Goal: Task Accomplishment & Management: Manage account settings

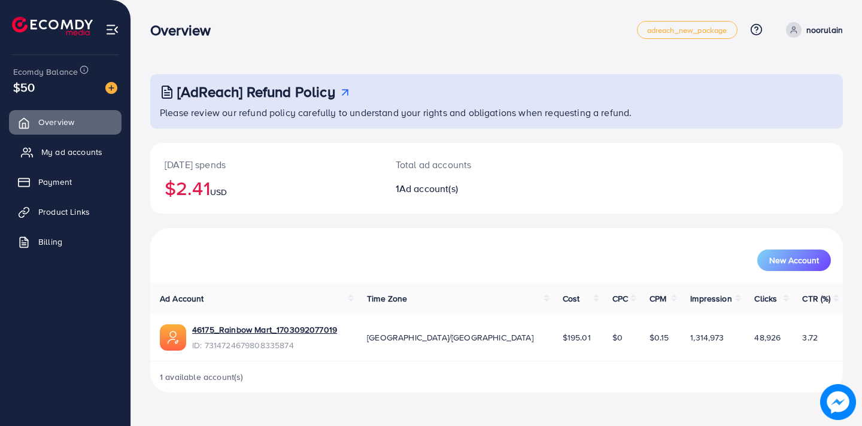
click at [77, 150] on span "My ad accounts" at bounding box center [71, 152] width 61 height 12
